Goal: Task Accomplishment & Management: Use online tool/utility

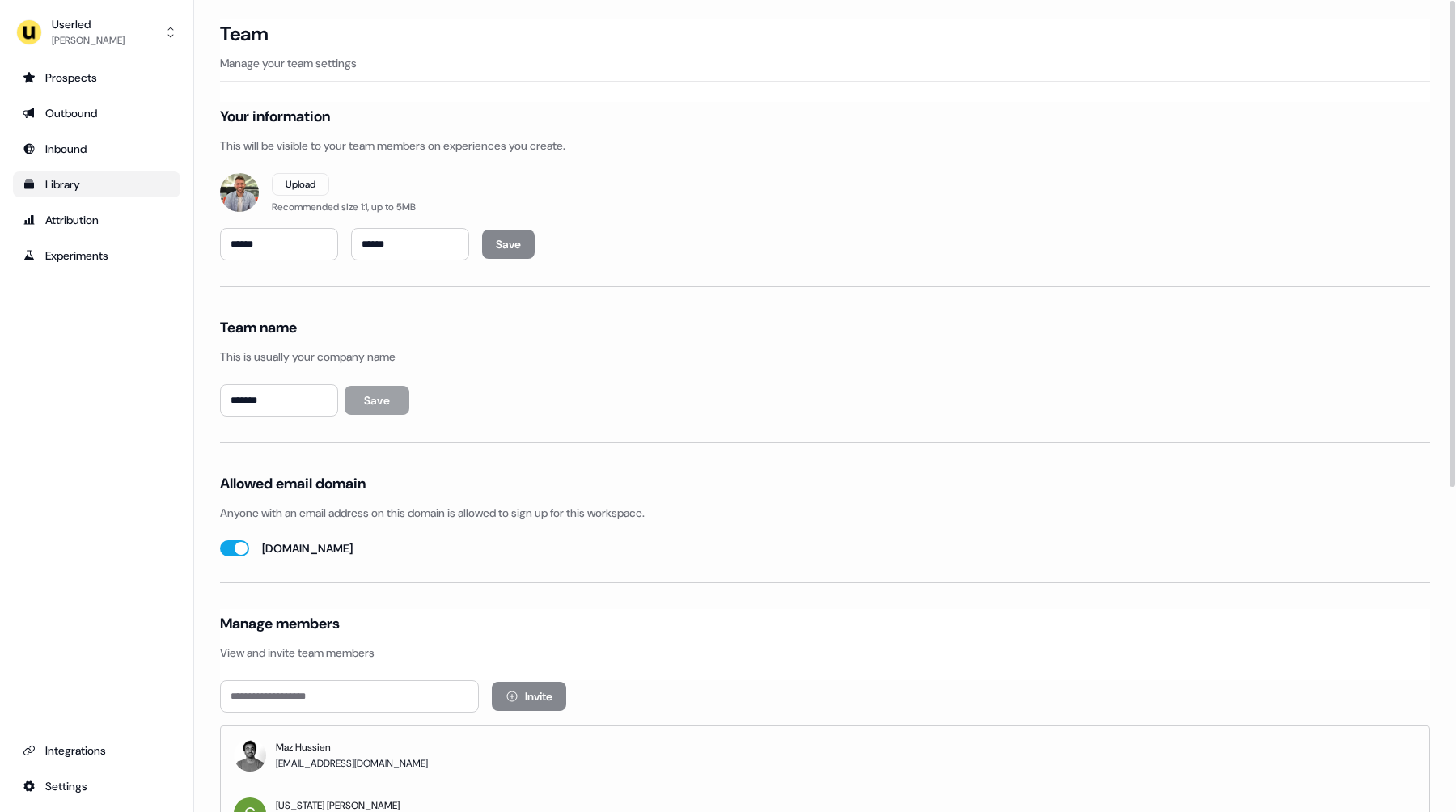
click at [70, 176] on div "Library" at bounding box center [96, 184] width 148 height 16
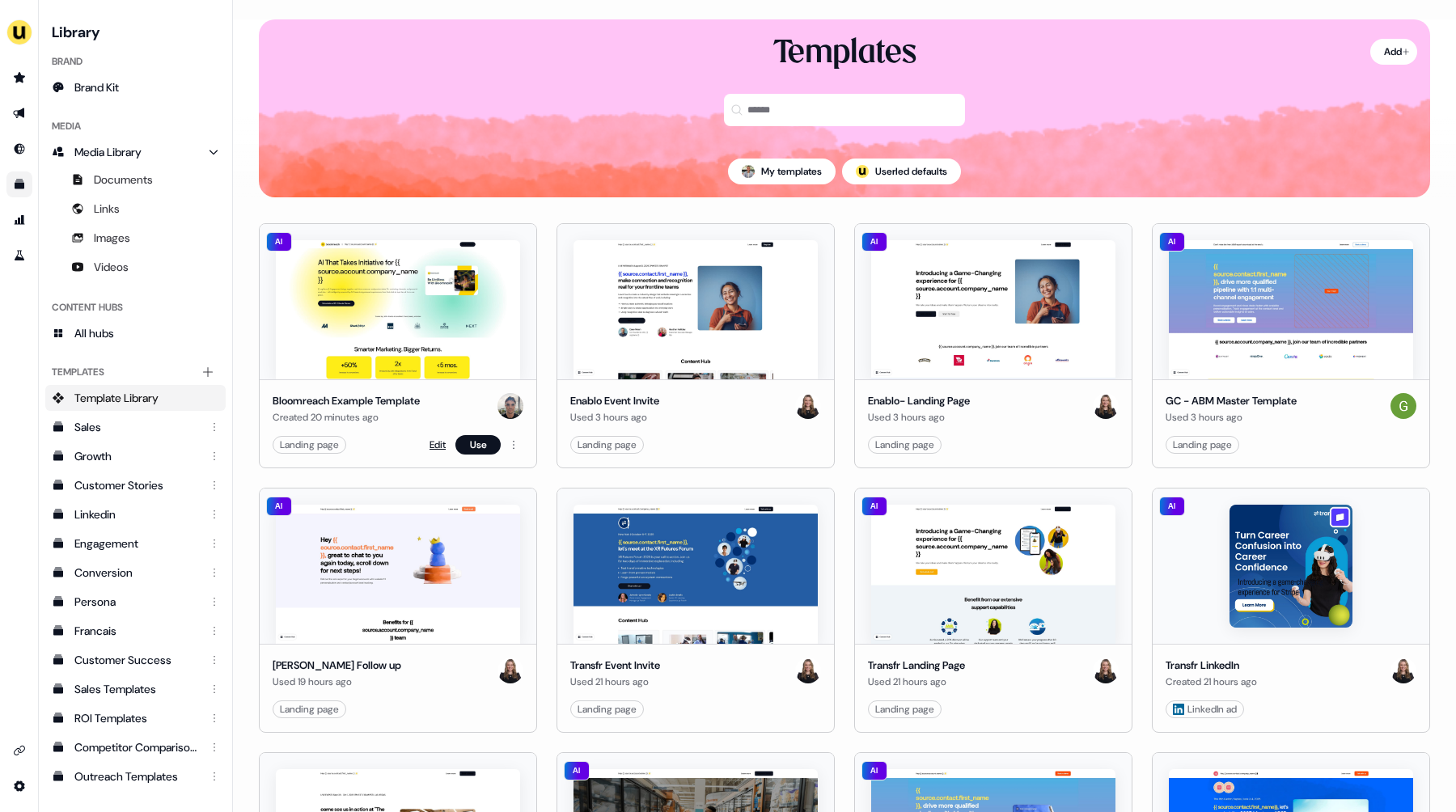
click at [433, 445] on link "Edit" at bounding box center [438, 445] width 16 height 16
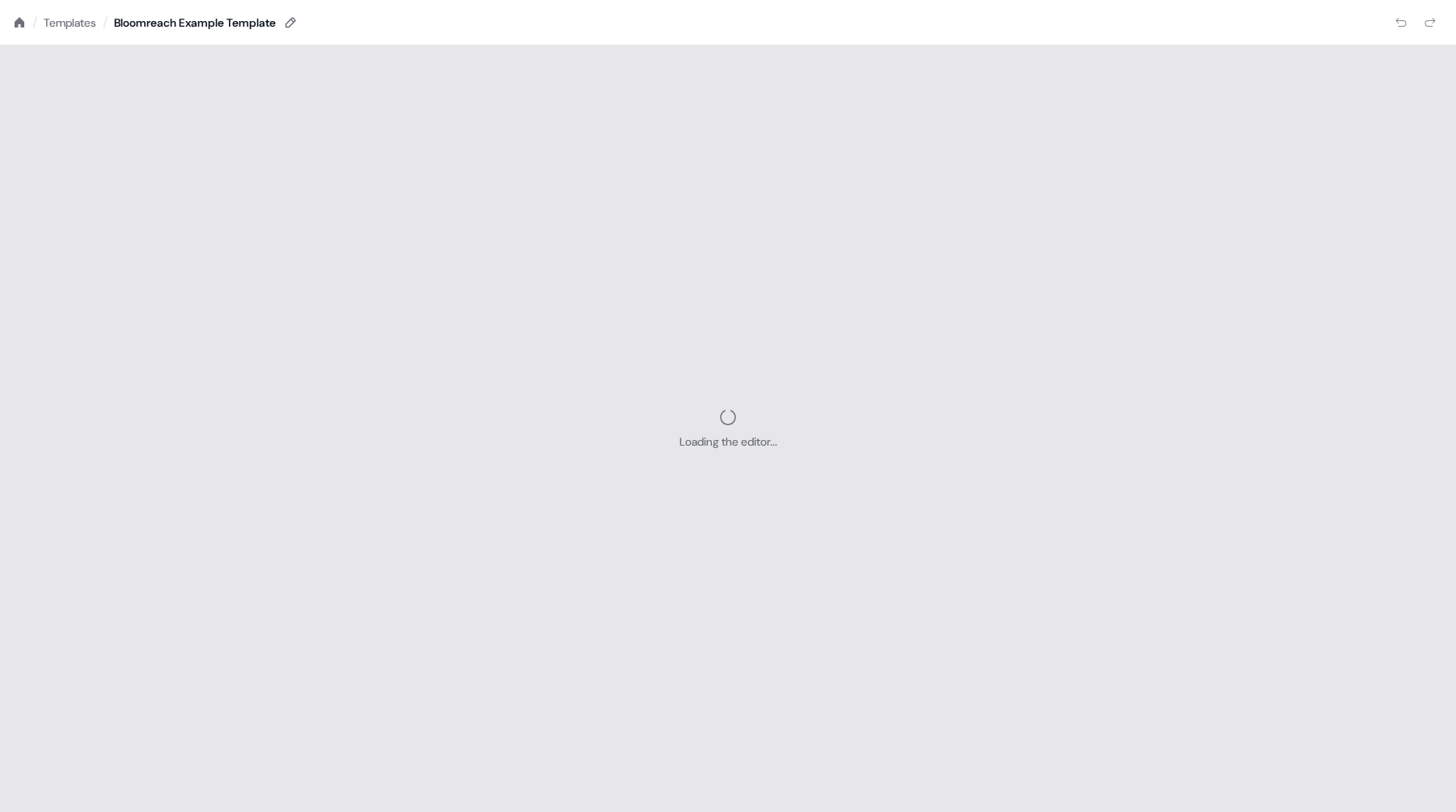
click at [20, 23] on icon at bounding box center [19, 22] width 13 height 13
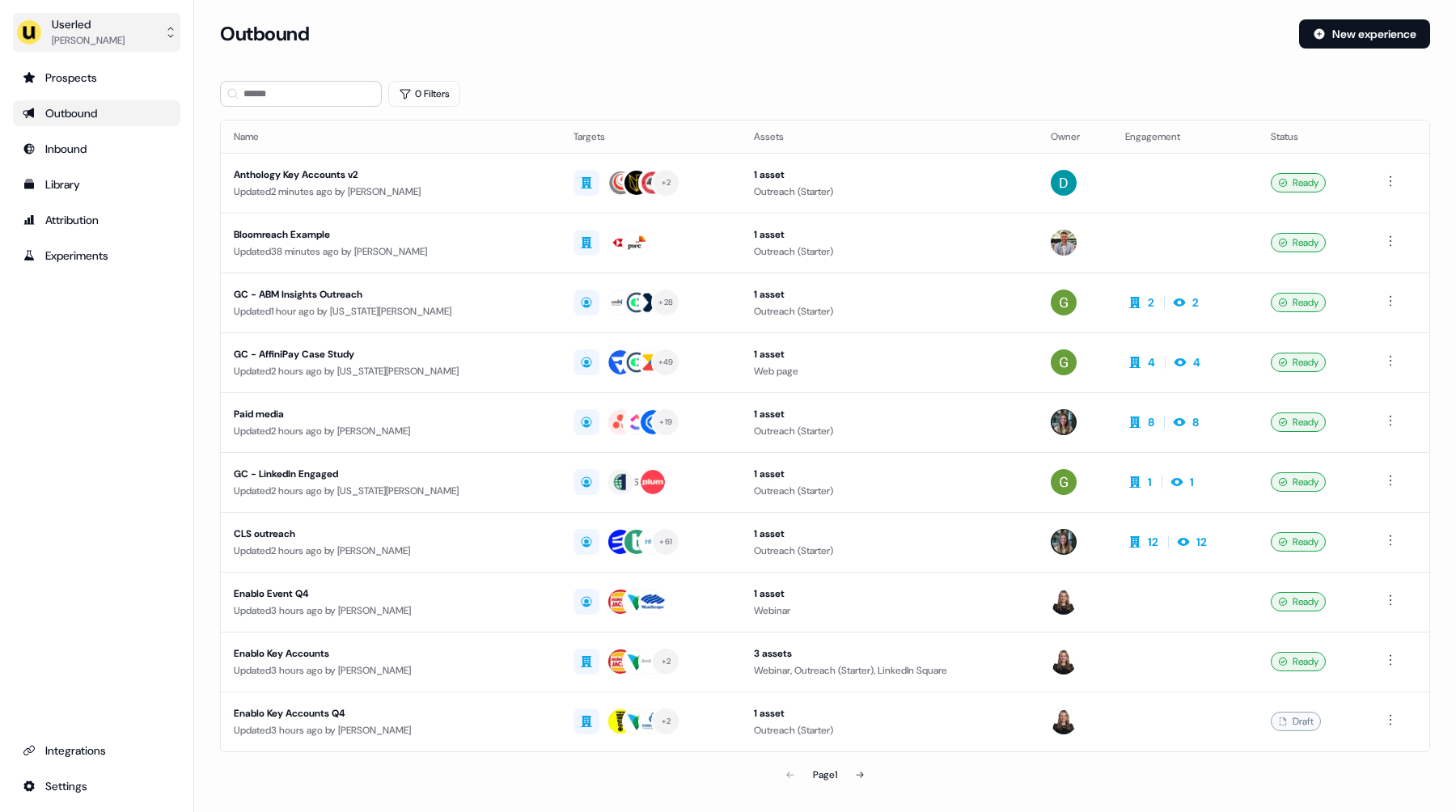
click at [85, 28] on div "Userled" at bounding box center [88, 24] width 73 height 16
click at [113, 73] on div "Impersonate (Admin)" at bounding box center [96, 76] width 154 height 29
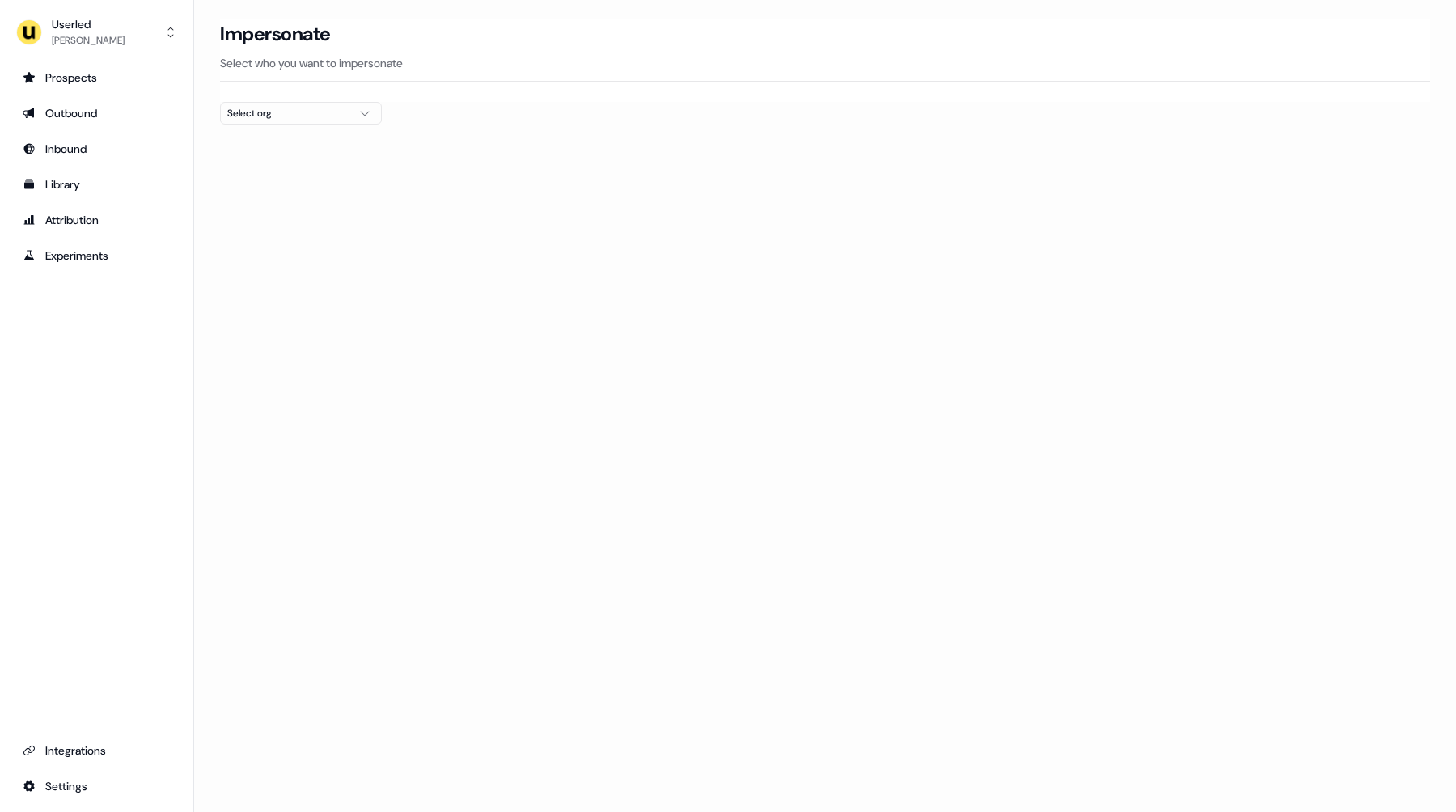
click at [309, 114] on div "Select org" at bounding box center [288, 113] width 121 height 16
type input "*"
click at [272, 180] on div "Bloomreach" at bounding box center [301, 171] width 160 height 26
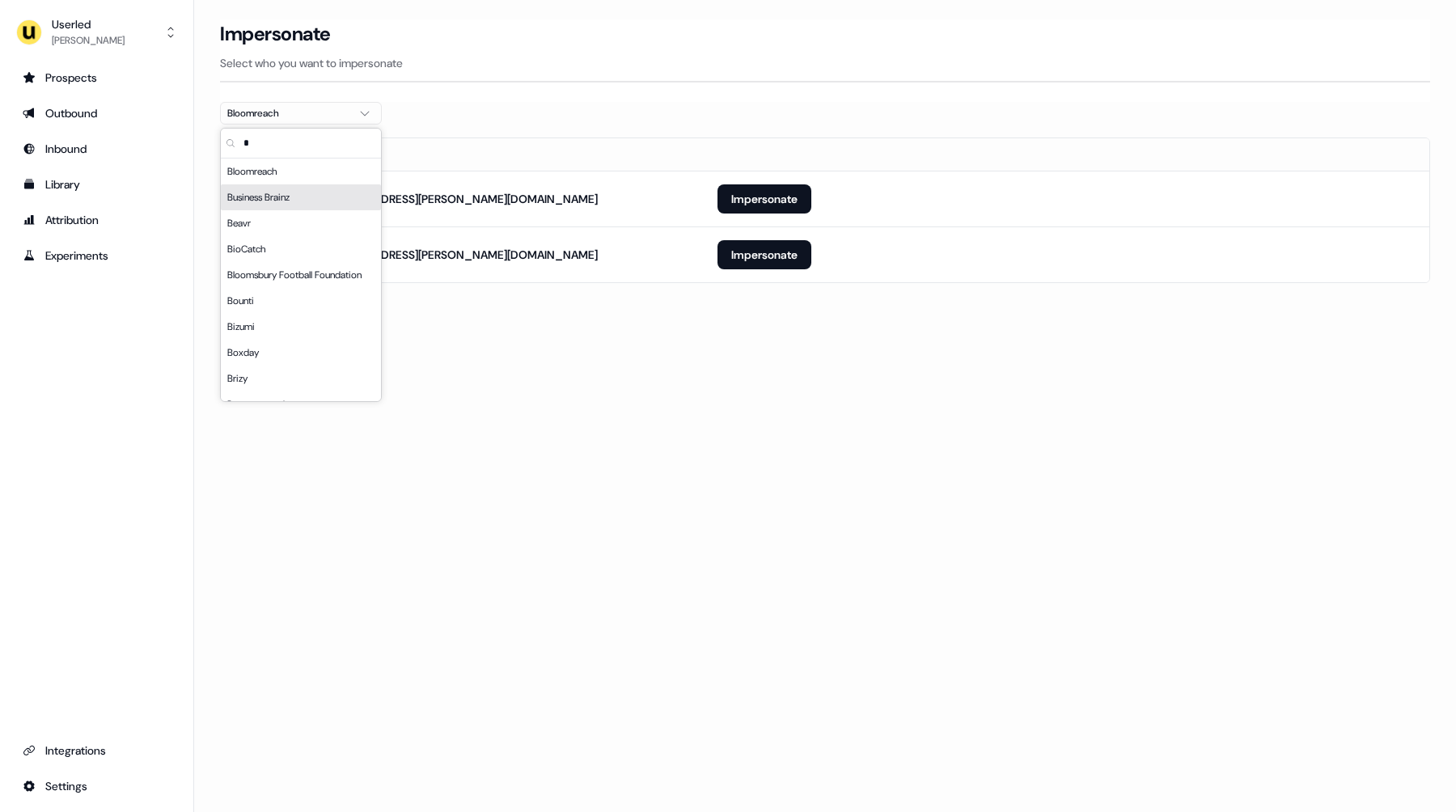
click at [605, 401] on div "Loading... Impersonate Select who you want to impersonate Bloomreach Email pete…" at bounding box center [825, 406] width 1262 height 812
click at [772, 256] on button "Impersonate" at bounding box center [764, 254] width 94 height 29
